Goal: Transaction & Acquisition: Purchase product/service

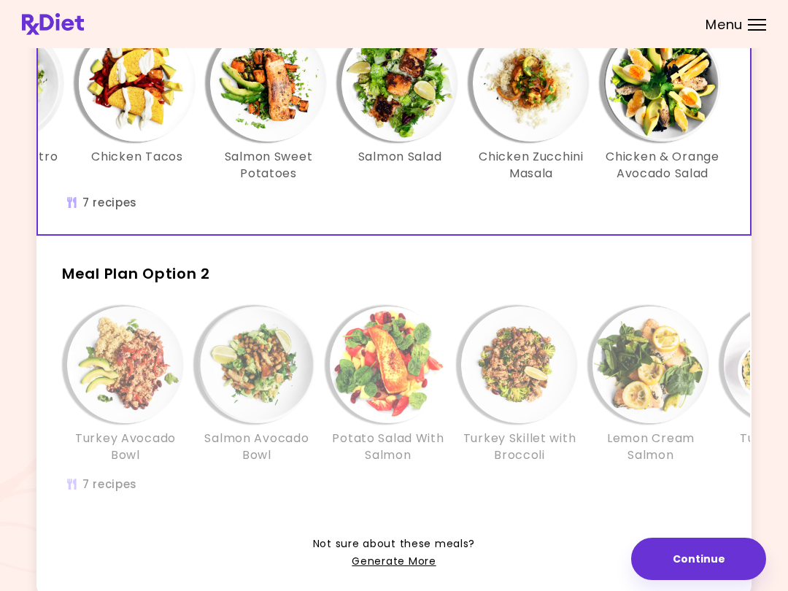
scroll to position [0, 251]
click at [635, 232] on div "Chicken Avocado Salad Chicken Cilantro Rice Chicken Tacos Salmon Sweet Potatoes…" at bounding box center [268, 126] width 963 height 217
click at [628, 225] on div "Chicken Avocado Salad Chicken Cilantro Rice Chicken Tacos Salmon Sweet Potatoes…" at bounding box center [268, 126] width 963 height 217
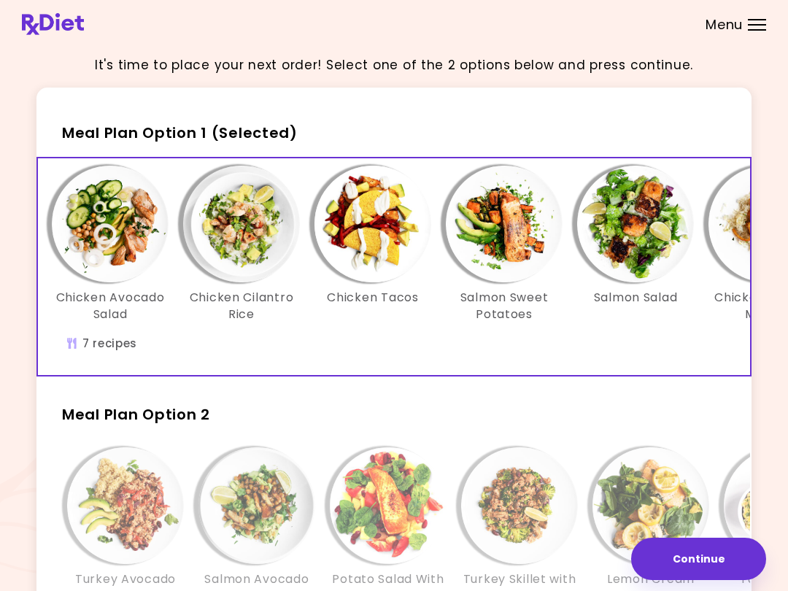
scroll to position [0, 0]
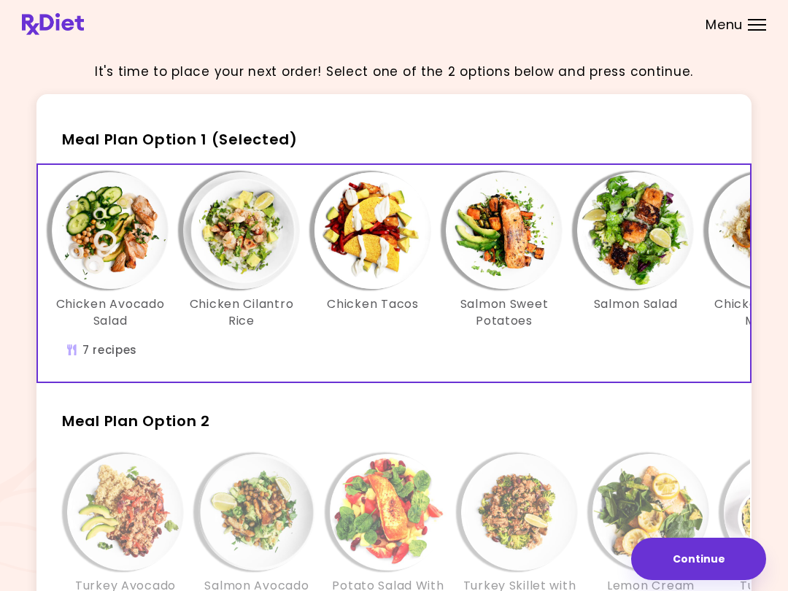
click at [85, 141] on span "Meal Plan Option 1 (Selected)" at bounding box center [180, 139] width 236 height 20
click at [237, 142] on span "Meal Plan Option 1 (Selected)" at bounding box center [180, 139] width 236 height 20
click at [236, 135] on span "Meal Plan Option 1 (Selected)" at bounding box center [180, 139] width 236 height 20
click at [707, 567] on button "Continue" at bounding box center [698, 558] width 135 height 42
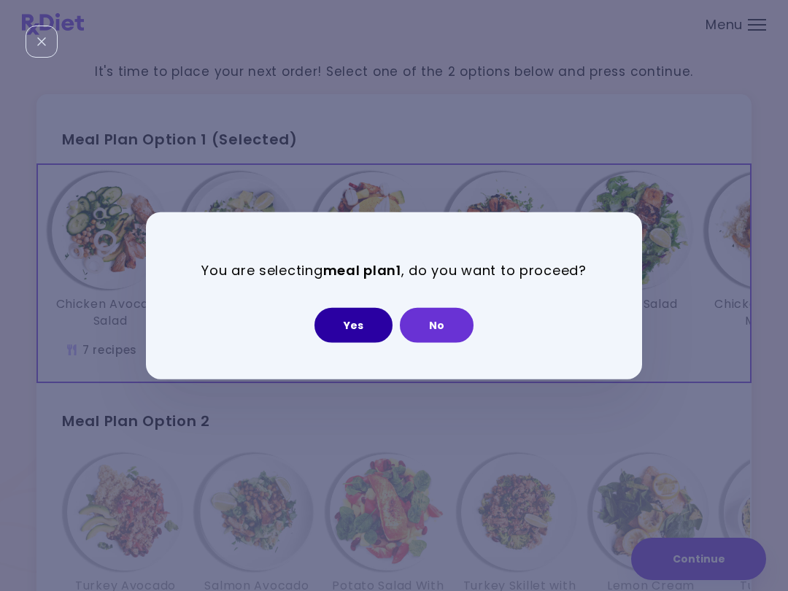
click at [352, 335] on button "Yes" at bounding box center [353, 324] width 78 height 35
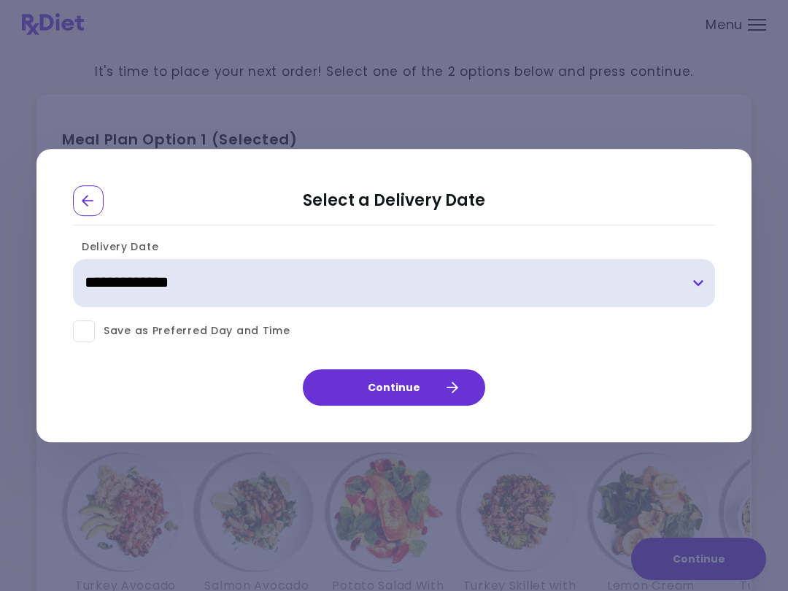
click at [701, 279] on select "**********" at bounding box center [394, 283] width 642 height 48
select select "**********"
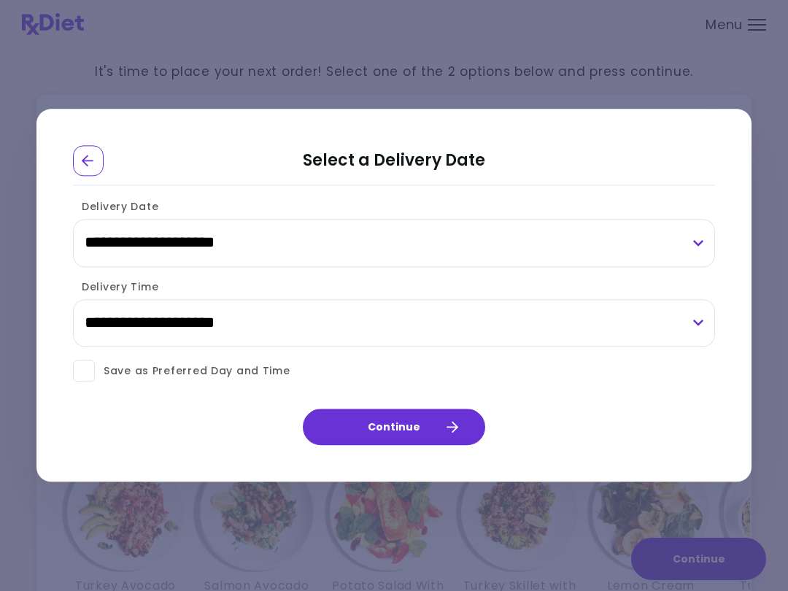
click at [457, 440] on button "Continue" at bounding box center [394, 427] width 182 height 36
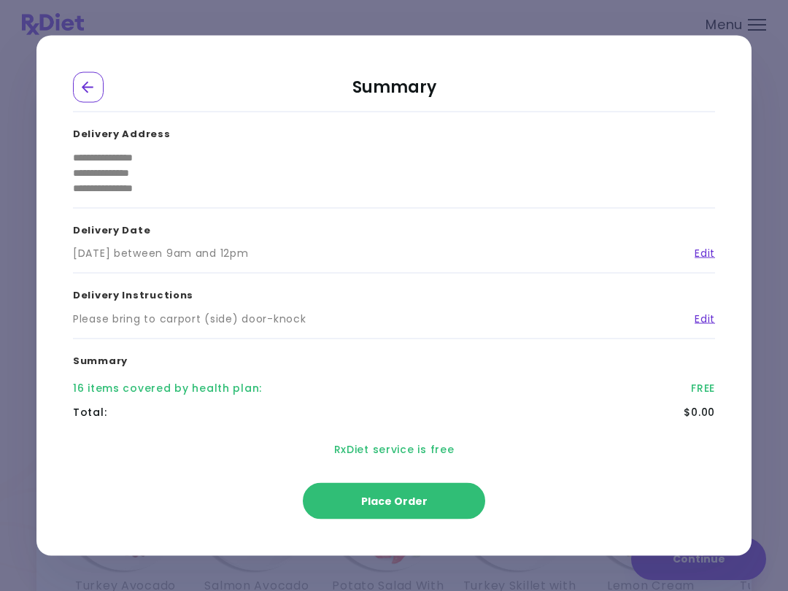
click at [416, 499] on span "Place Order" at bounding box center [394, 501] width 66 height 15
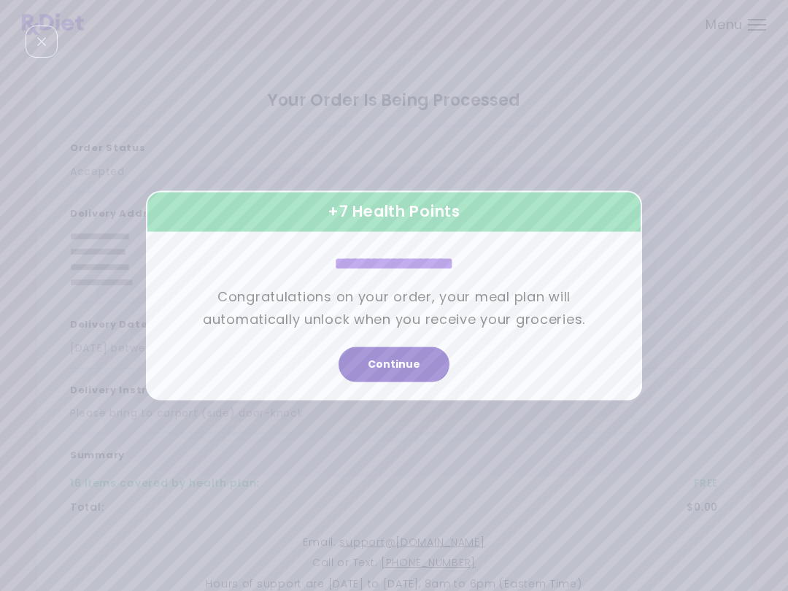
click at [400, 374] on button "Continue" at bounding box center [393, 364] width 111 height 35
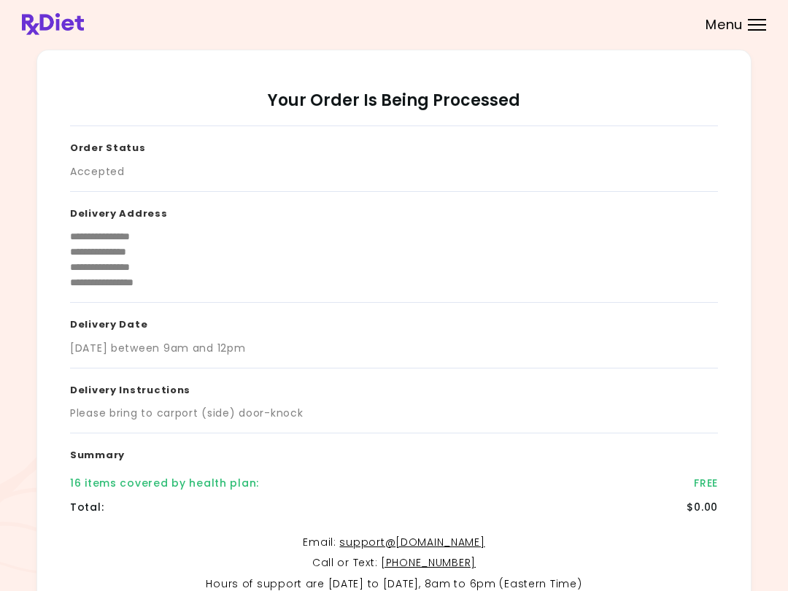
click at [564, 353] on div "[DATE] between 9am and 12pm" at bounding box center [394, 348] width 648 height 15
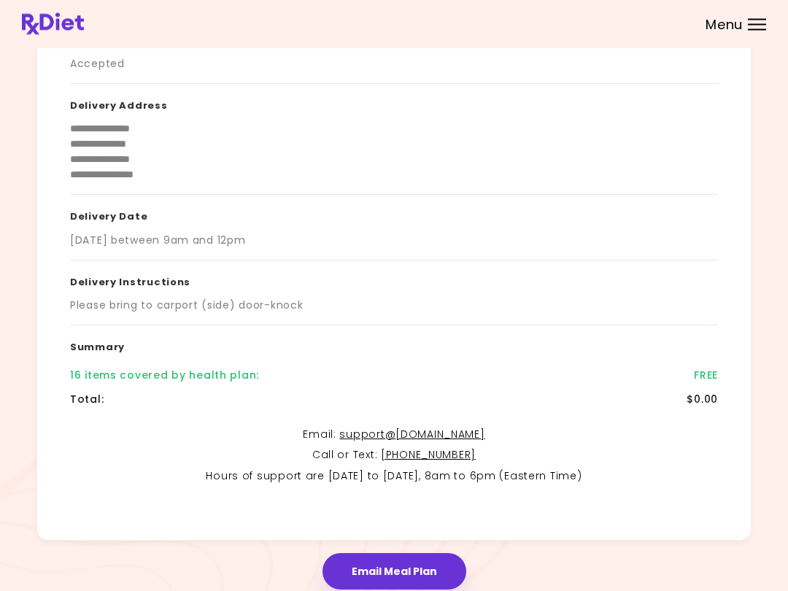
scroll to position [108, 0]
click at [433, 580] on button "Email Meal Plan" at bounding box center [394, 571] width 144 height 36
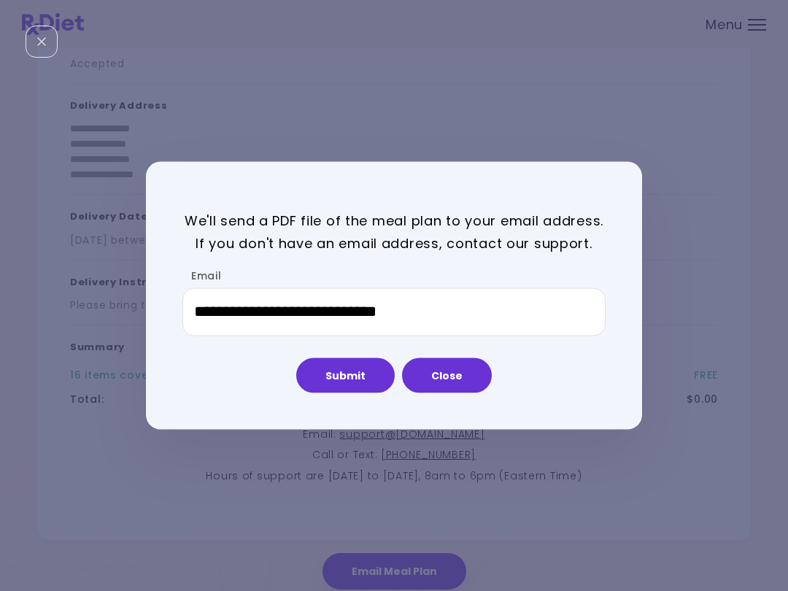
click at [362, 376] on button "Submit" at bounding box center [345, 374] width 98 height 35
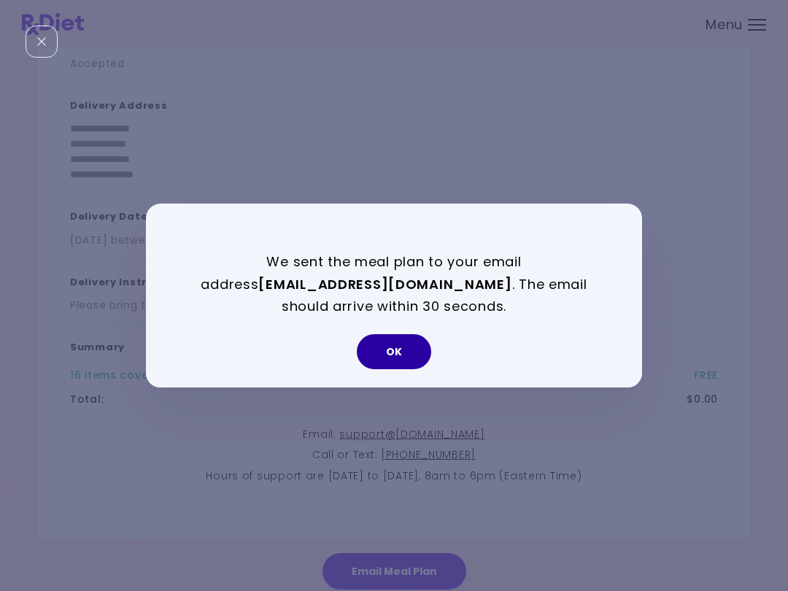
click at [390, 349] on button "OK" at bounding box center [394, 351] width 74 height 35
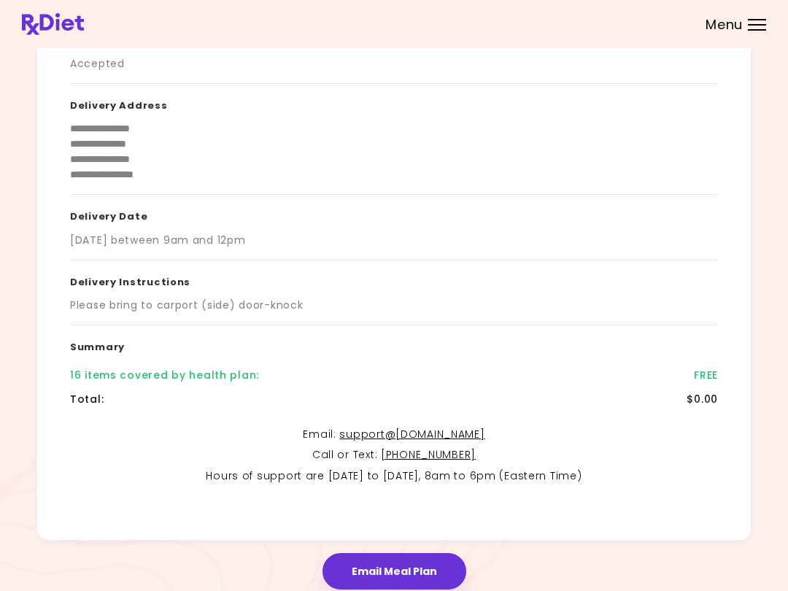
click at [696, 555] on div "Email Meal Plan" at bounding box center [394, 564] width 744 height 49
click at [745, 547] on div "Email Meal Plan" at bounding box center [394, 564] width 744 height 49
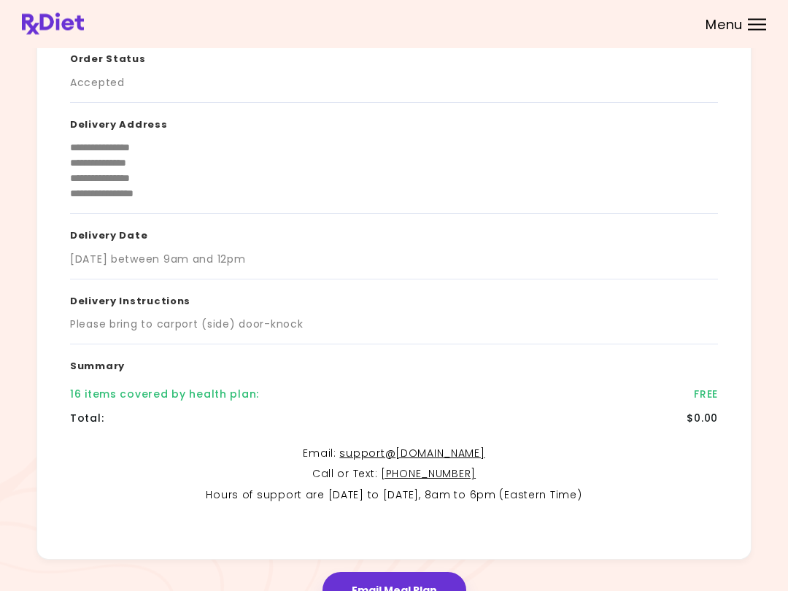
scroll to position [89, 0]
click at [756, 30] on div at bounding box center [757, 29] width 18 height 1
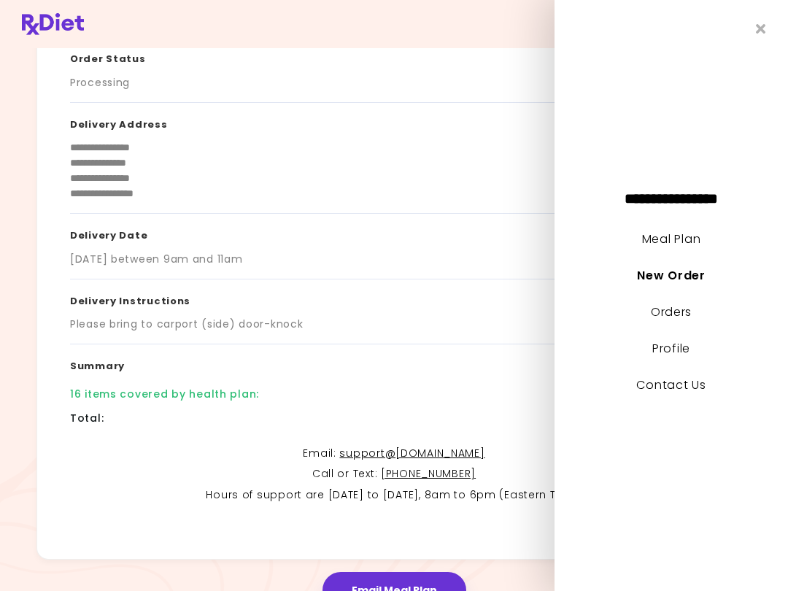
click at [763, 31] on icon "Close" at bounding box center [761, 29] width 10 height 14
